Goal: Navigation & Orientation: Go to known website

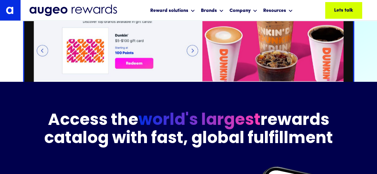
scroll to position [668, 0]
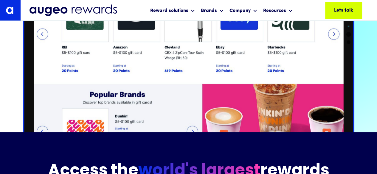
click at [7, 9] on img at bounding box center [10, 10] width 21 height 21
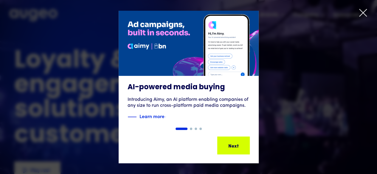
click at [363, 15] on icon at bounding box center [362, 12] width 9 height 9
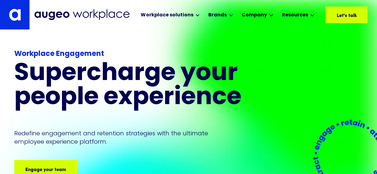
click at [117, 13] on img at bounding box center [81, 14] width 95 height 11
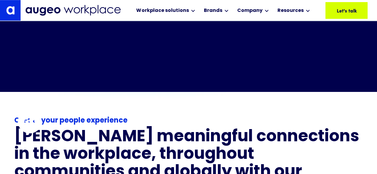
scroll to position [271, 0]
